Goal: Task Accomplishment & Management: Use online tool/utility

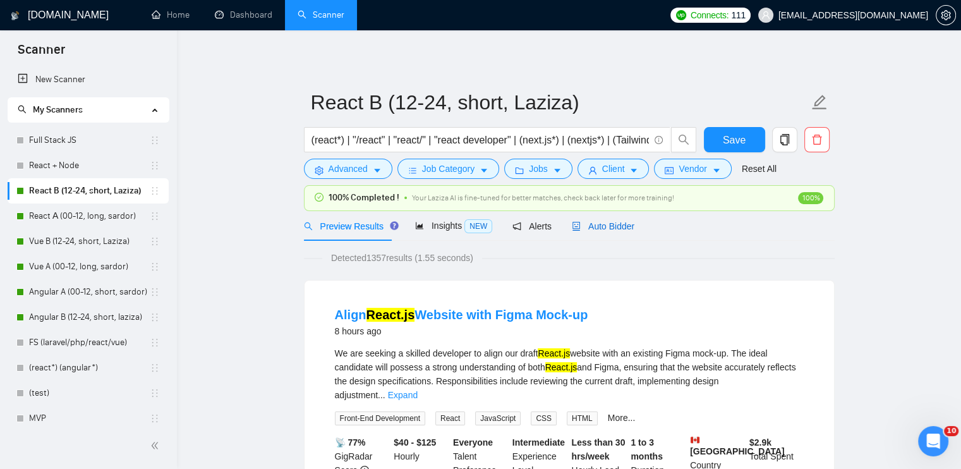
click at [609, 225] on span "Auto Bidder" at bounding box center [603, 226] width 63 height 10
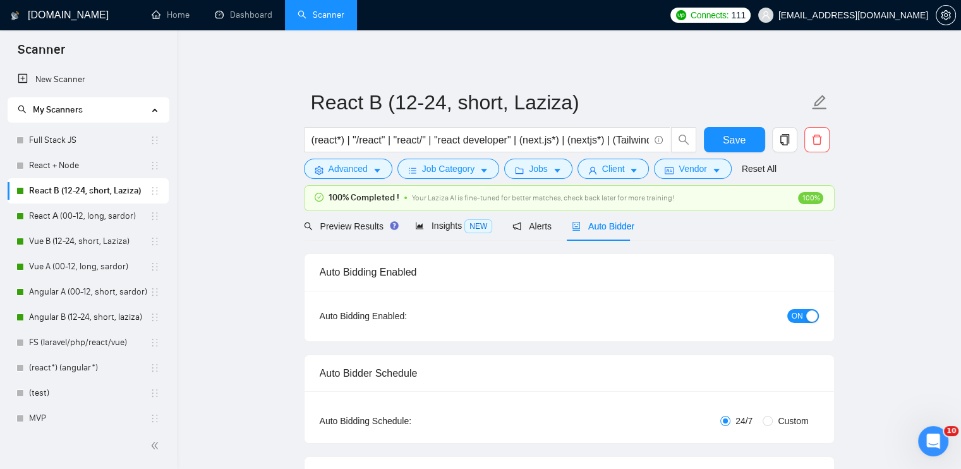
checkbox input "true"
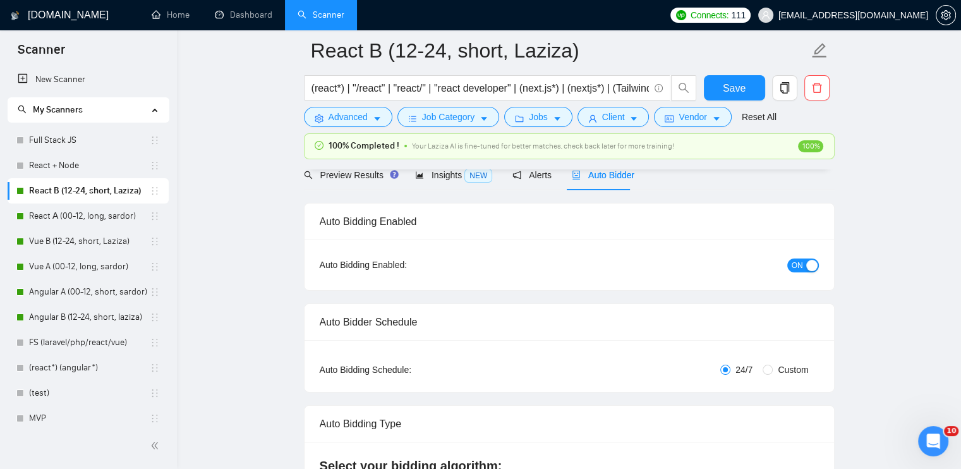
scroll to position [60, 0]
click at [359, 172] on span "Preview Results" at bounding box center [349, 176] width 91 height 10
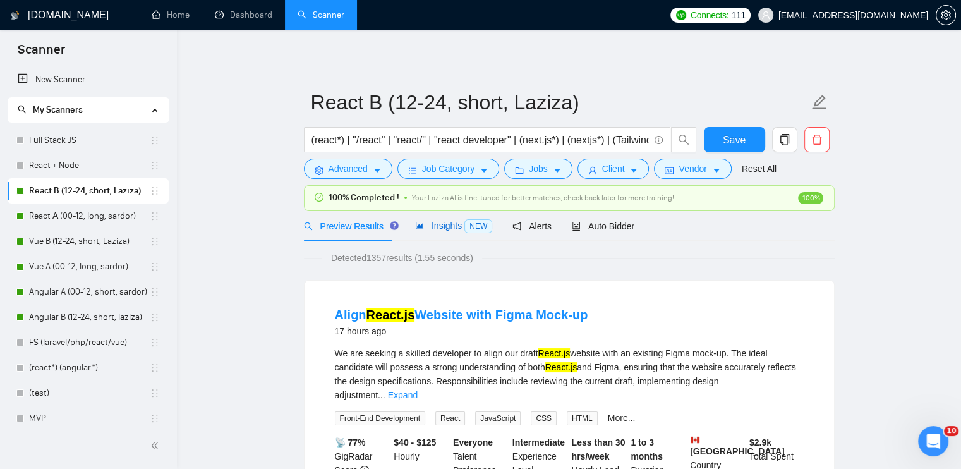
click at [452, 224] on span "Insights NEW" at bounding box center [453, 226] width 77 height 10
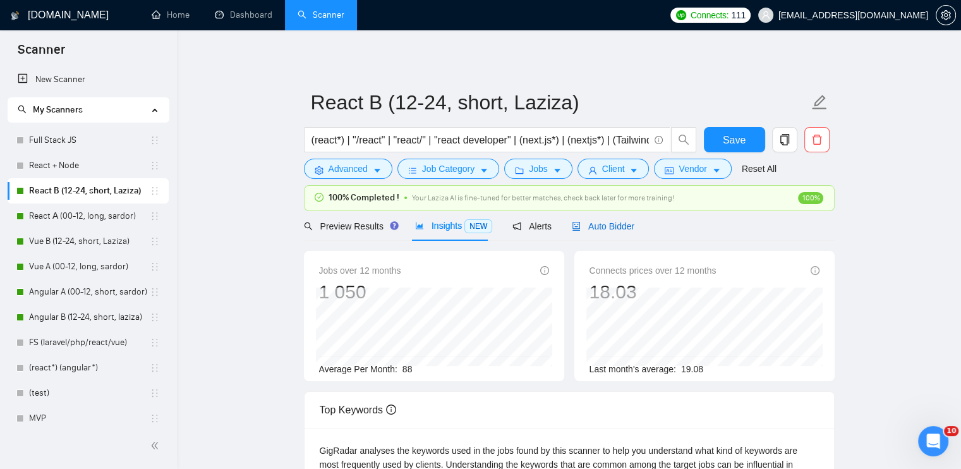
click at [609, 229] on span "Auto Bidder" at bounding box center [603, 226] width 63 height 10
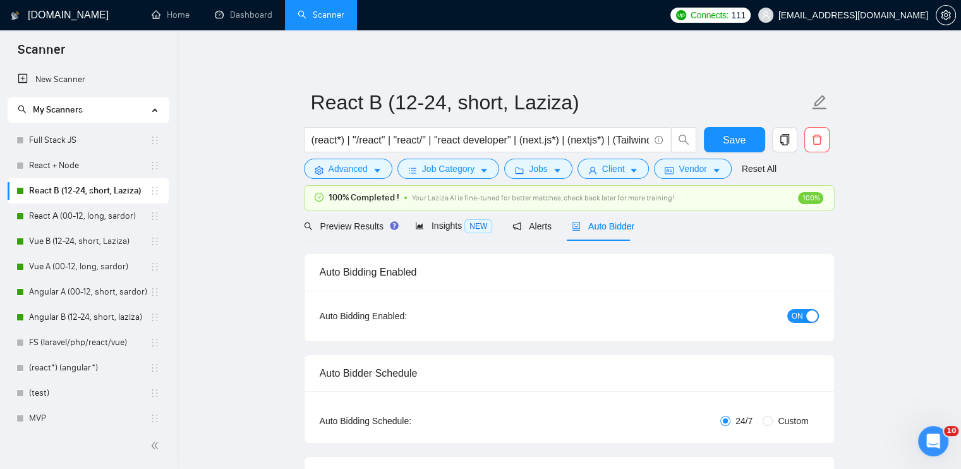
checkbox input "true"
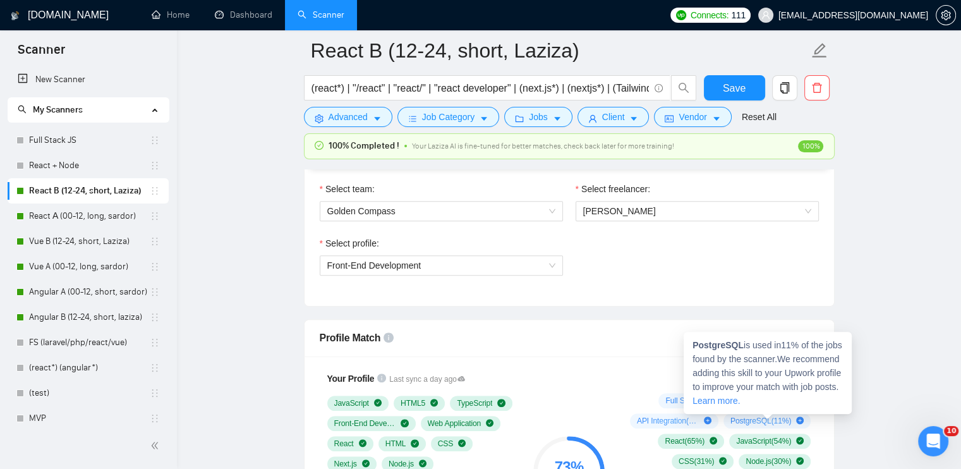
scroll to position [662, 0]
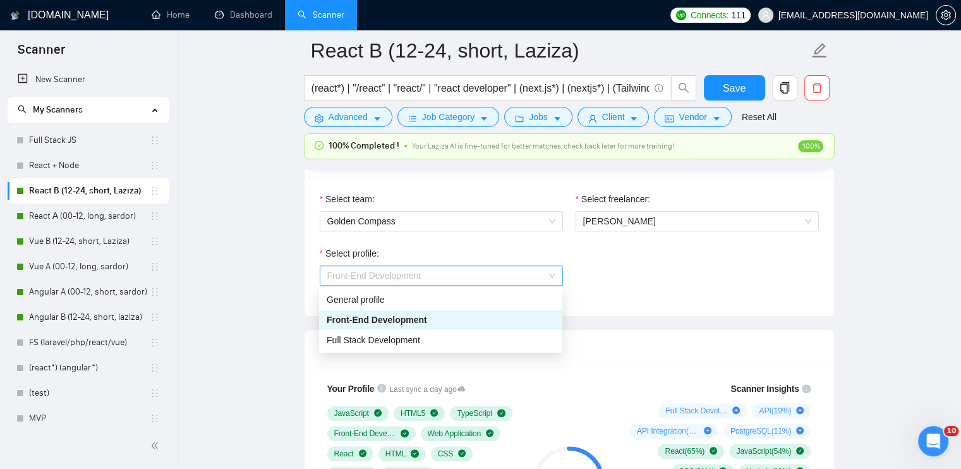
click at [548, 280] on span "Front-End Development" at bounding box center [441, 275] width 228 height 19
click at [528, 346] on div "Full Stack Development" at bounding box center [441, 340] width 228 height 14
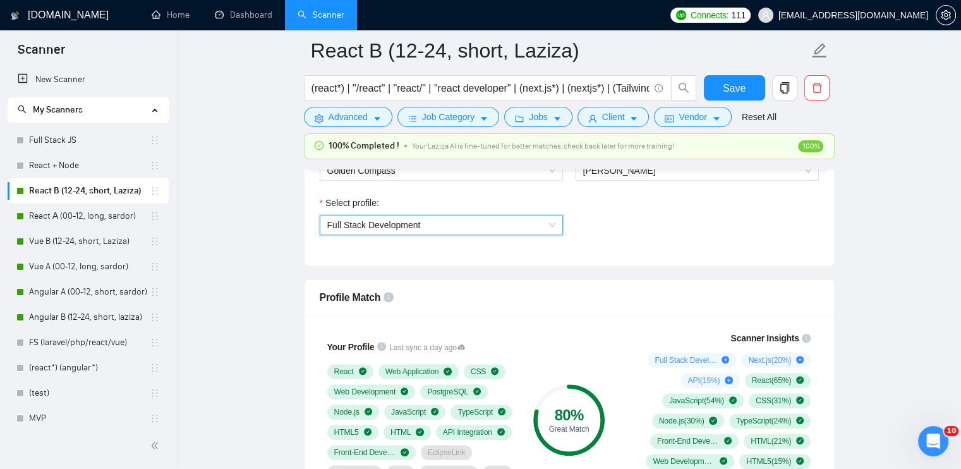
scroll to position [713, 0]
click at [549, 228] on span "Full Stack Development" at bounding box center [441, 224] width 228 height 19
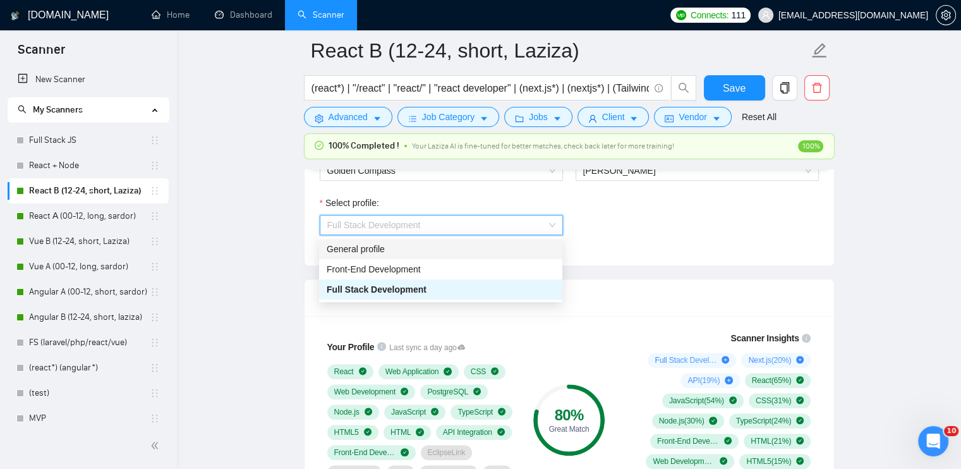
click at [531, 250] on div "General profile" at bounding box center [441, 249] width 228 height 14
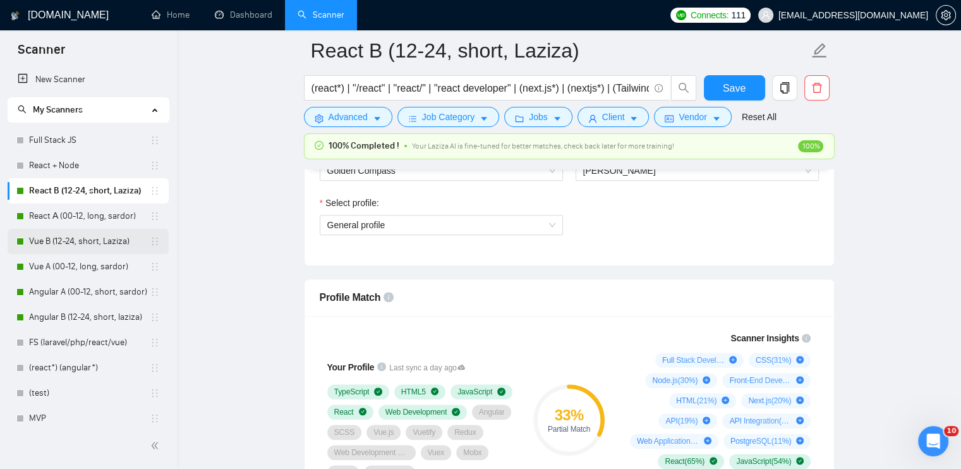
click at [114, 244] on link "Vue B (12-24, short, Laziza)" at bounding box center [89, 241] width 121 height 25
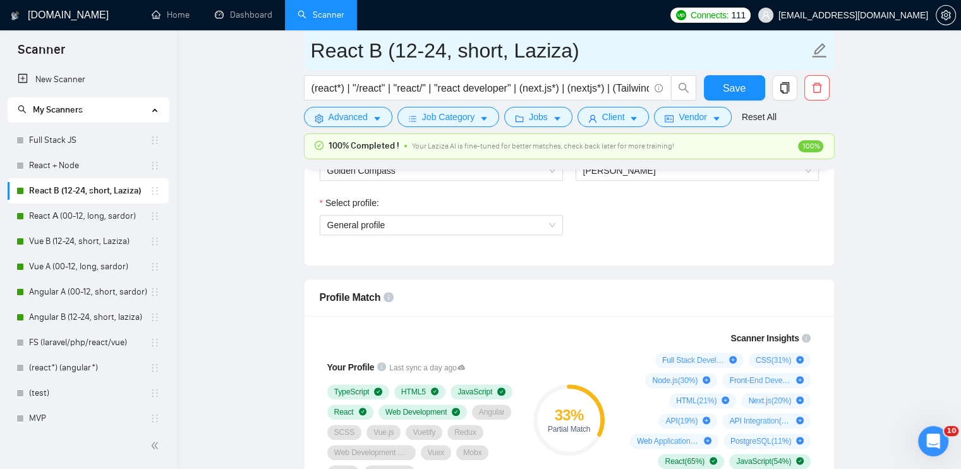
scroll to position [18, 0]
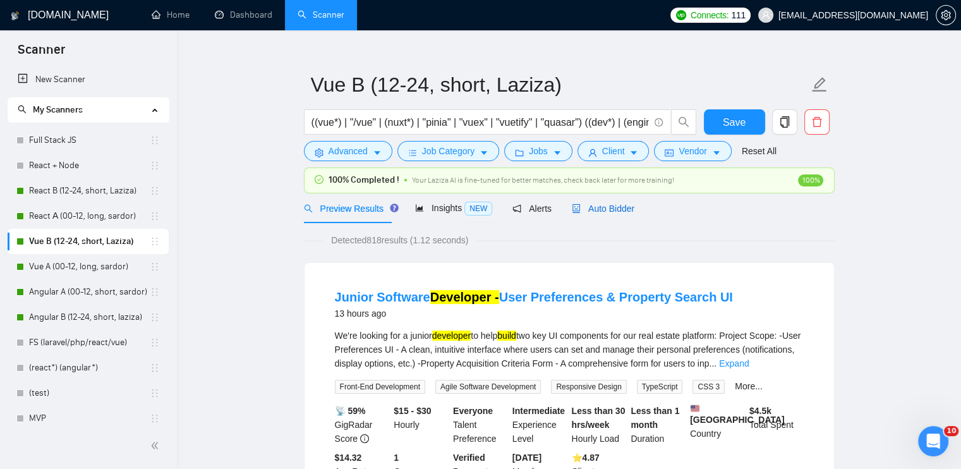
click at [610, 209] on span "Auto Bidder" at bounding box center [603, 208] width 63 height 10
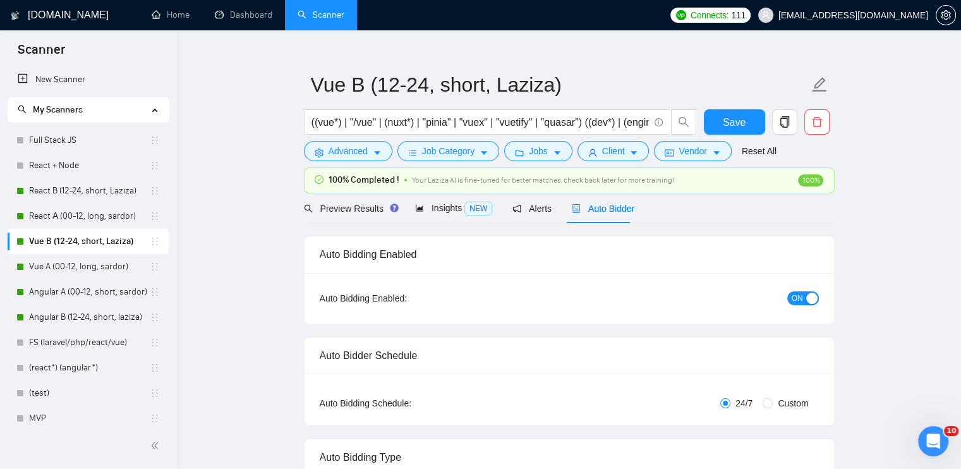
checkbox input "true"
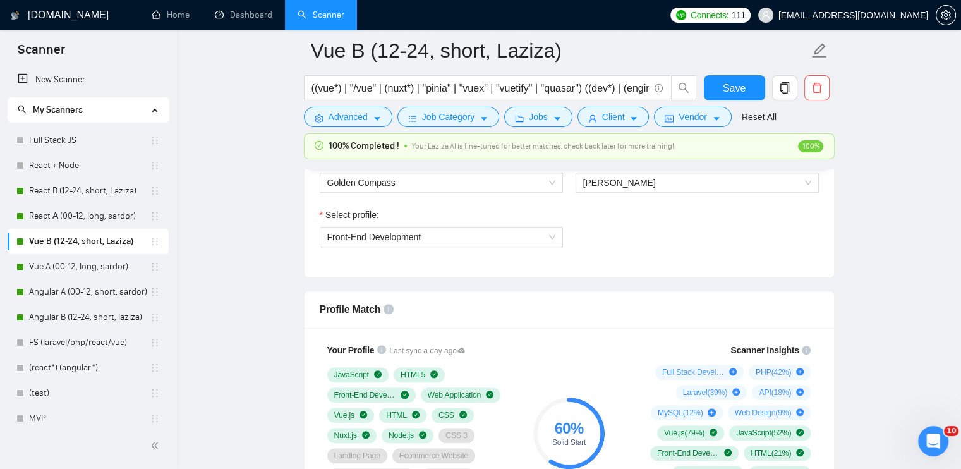
scroll to position [698, 0]
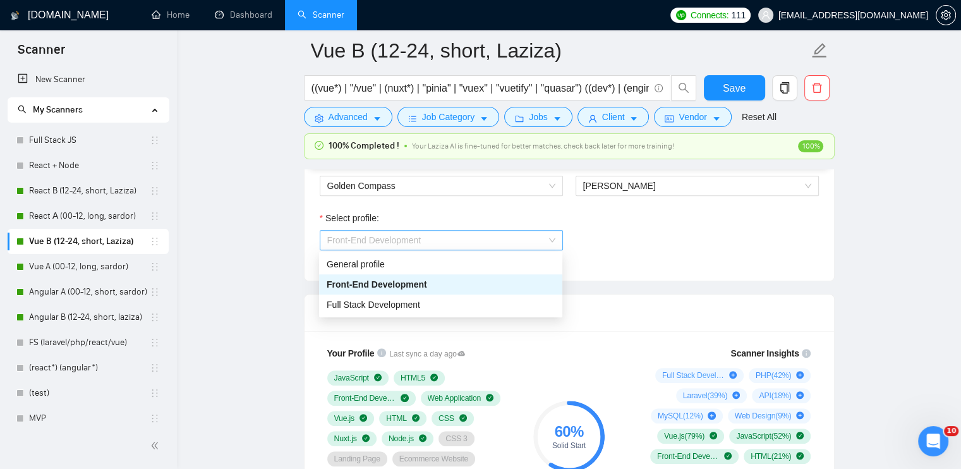
click at [548, 239] on span "Front-End Development" at bounding box center [441, 240] width 228 height 19
click at [541, 265] on div "General profile" at bounding box center [441, 264] width 228 height 14
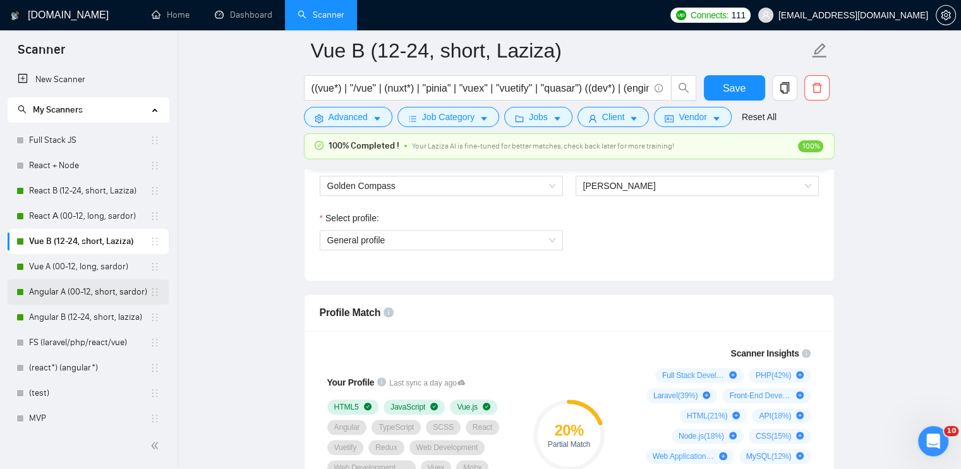
click at [124, 296] on link "Angular A (00-12, short, sardor)" at bounding box center [89, 291] width 121 height 25
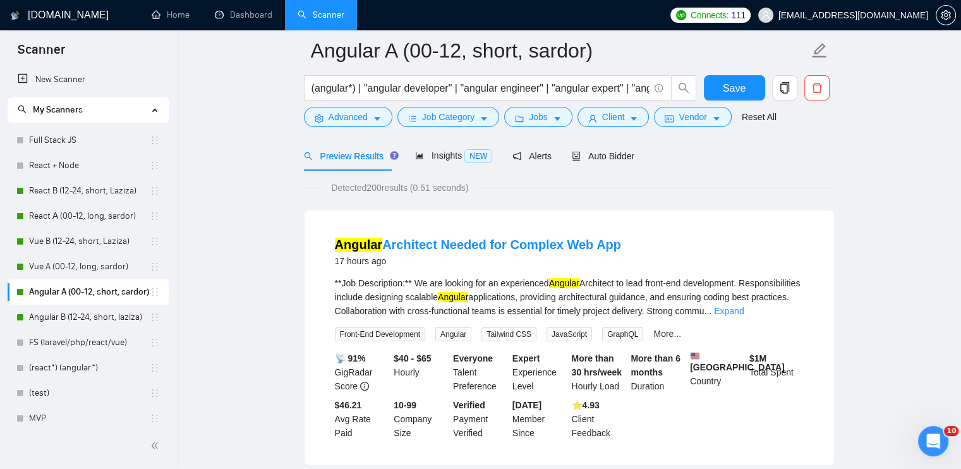
scroll to position [52, 0]
